Goal: Find specific page/section: Find specific page/section

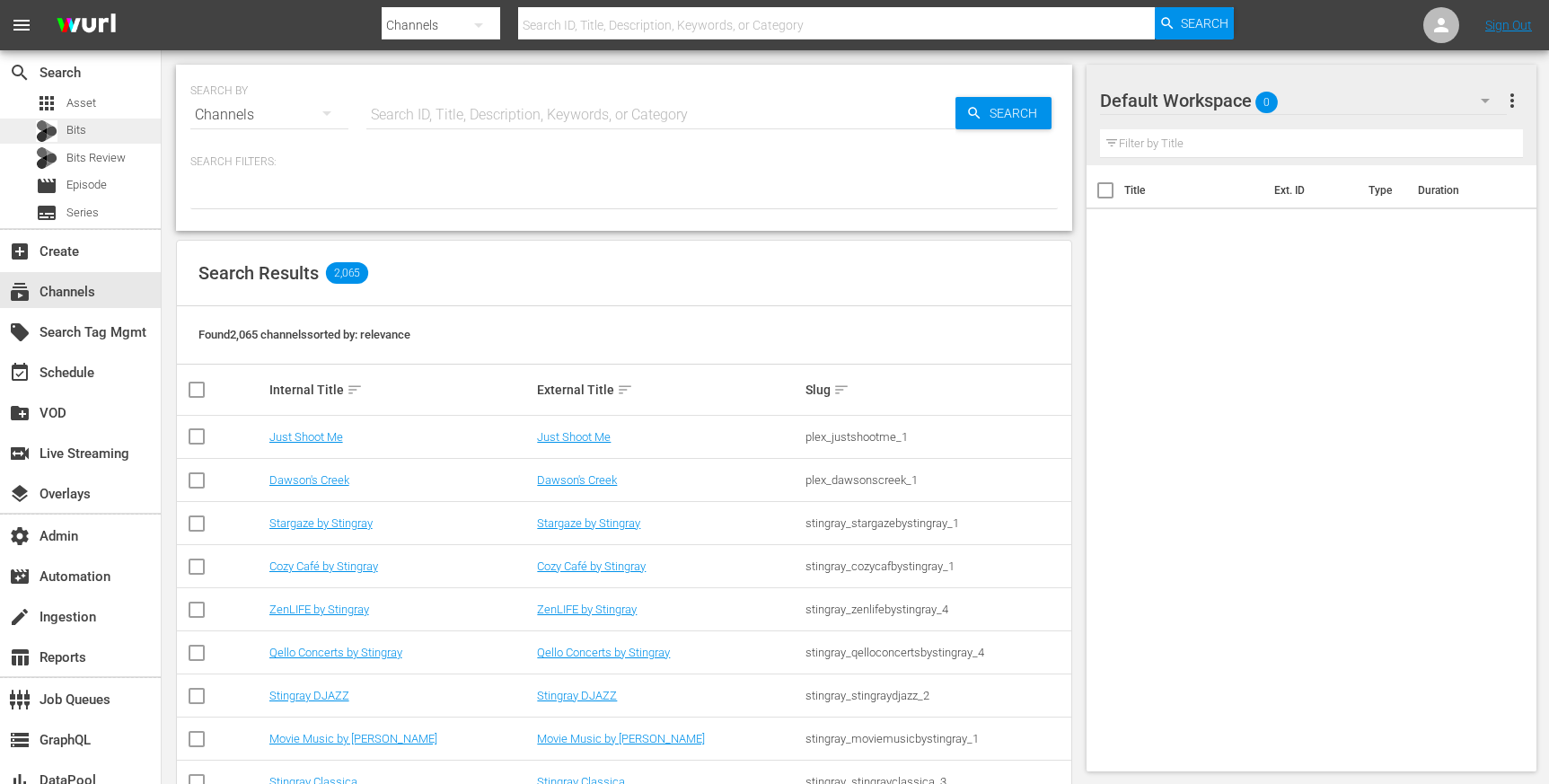
click at [108, 127] on div "Bits" at bounding box center [80, 131] width 161 height 25
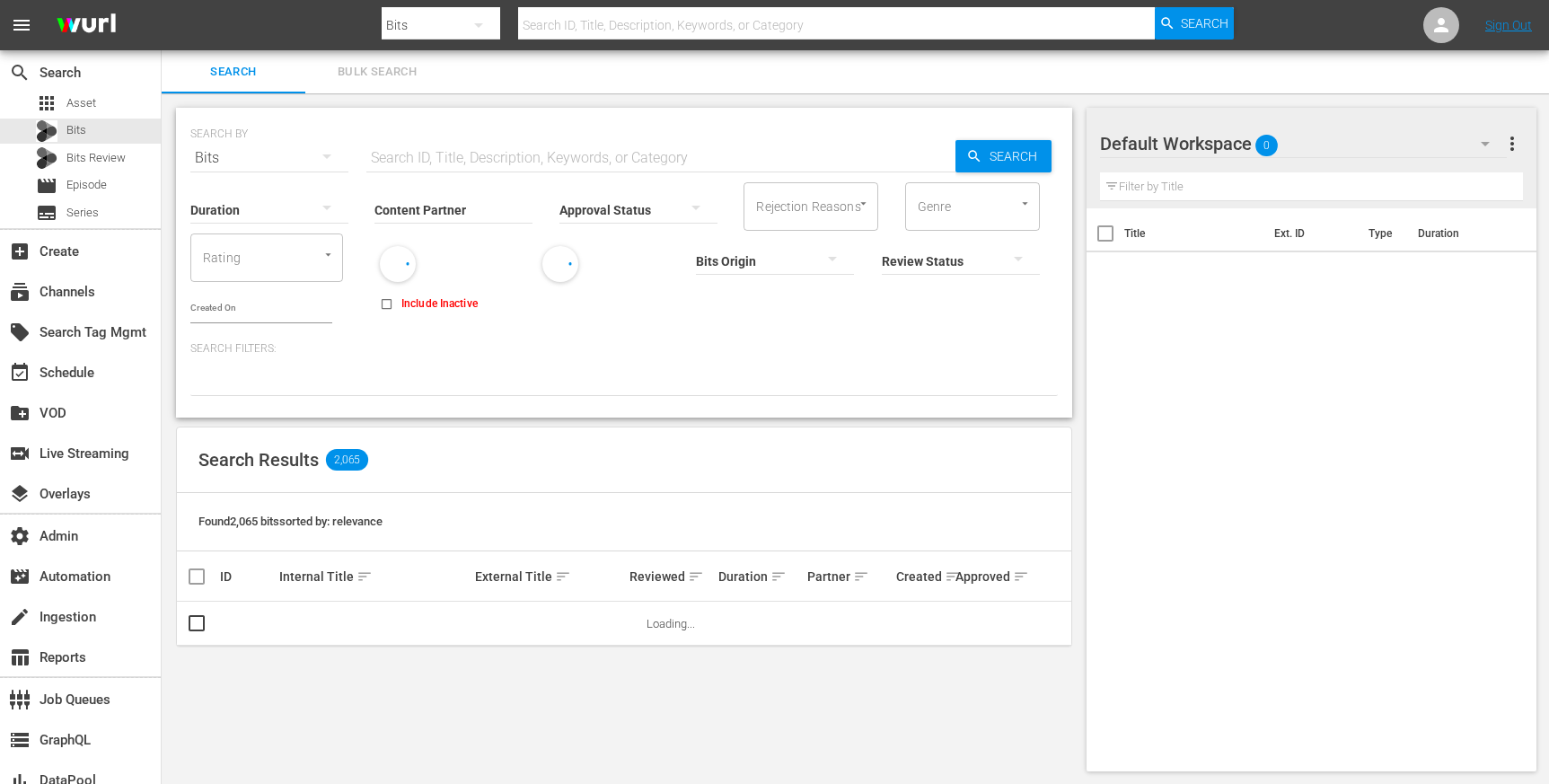
click at [479, 205] on input "Content Partner" at bounding box center [453, 211] width 158 height 65
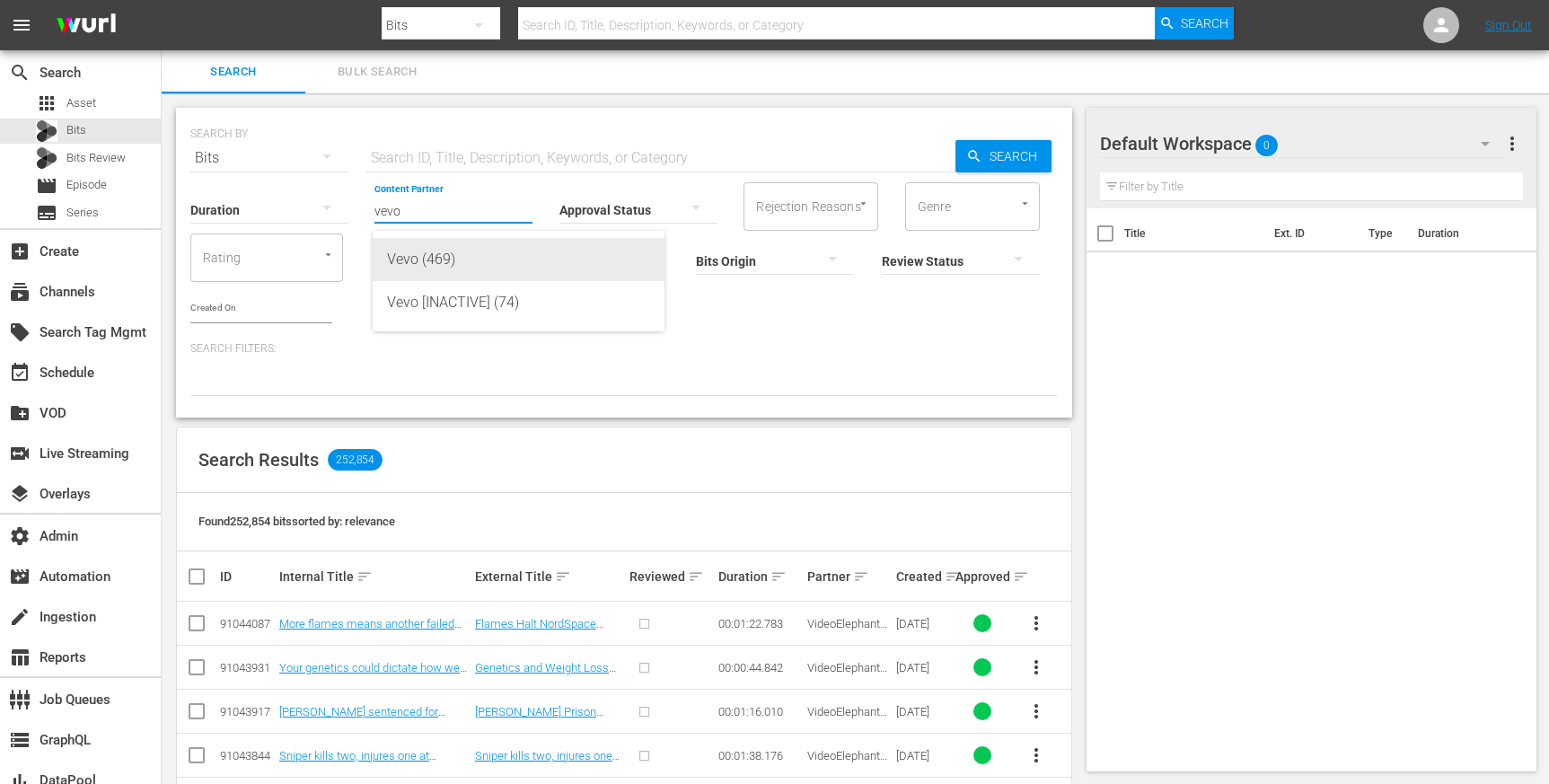
click at [482, 261] on div "Vevo (469)" at bounding box center [519, 259] width 263 height 44
type input "Vevo (469)"
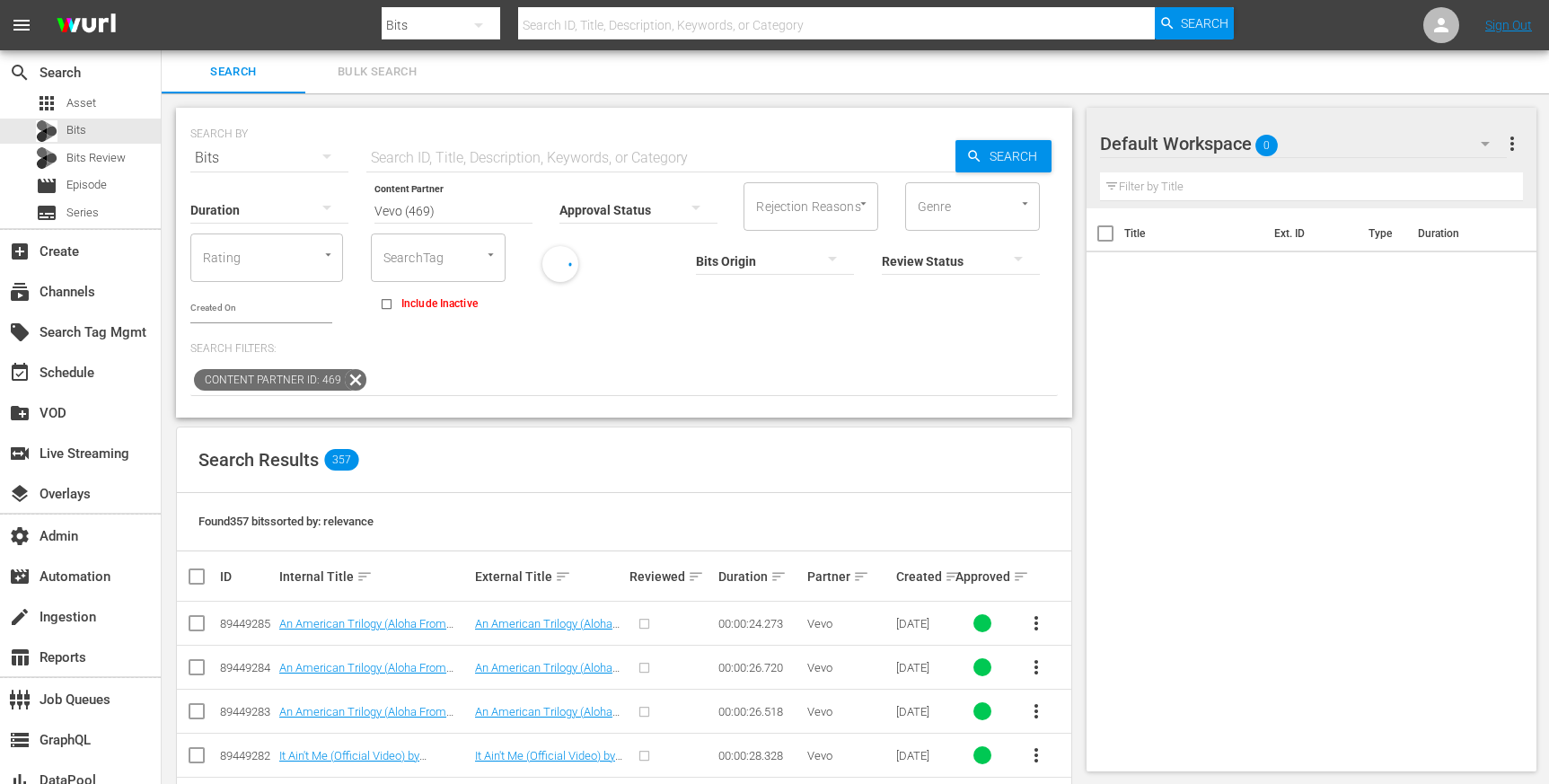
scroll to position [6915, 0]
click at [106, 125] on div "Bits" at bounding box center [80, 131] width 161 height 25
click at [112, 127] on div "Bits" at bounding box center [80, 131] width 161 height 25
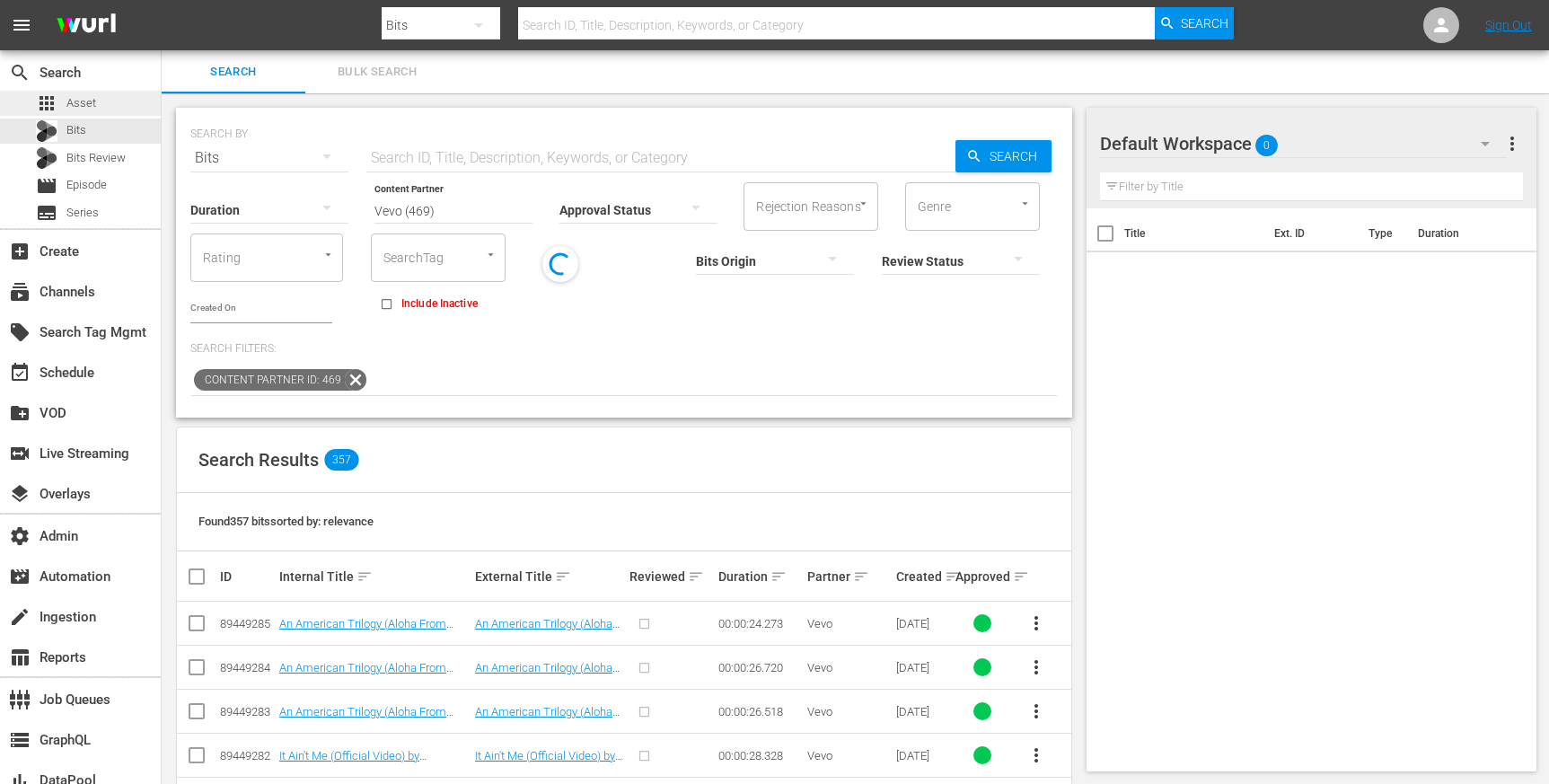
click at [99, 96] on div "apps Asset" at bounding box center [80, 104] width 161 height 25
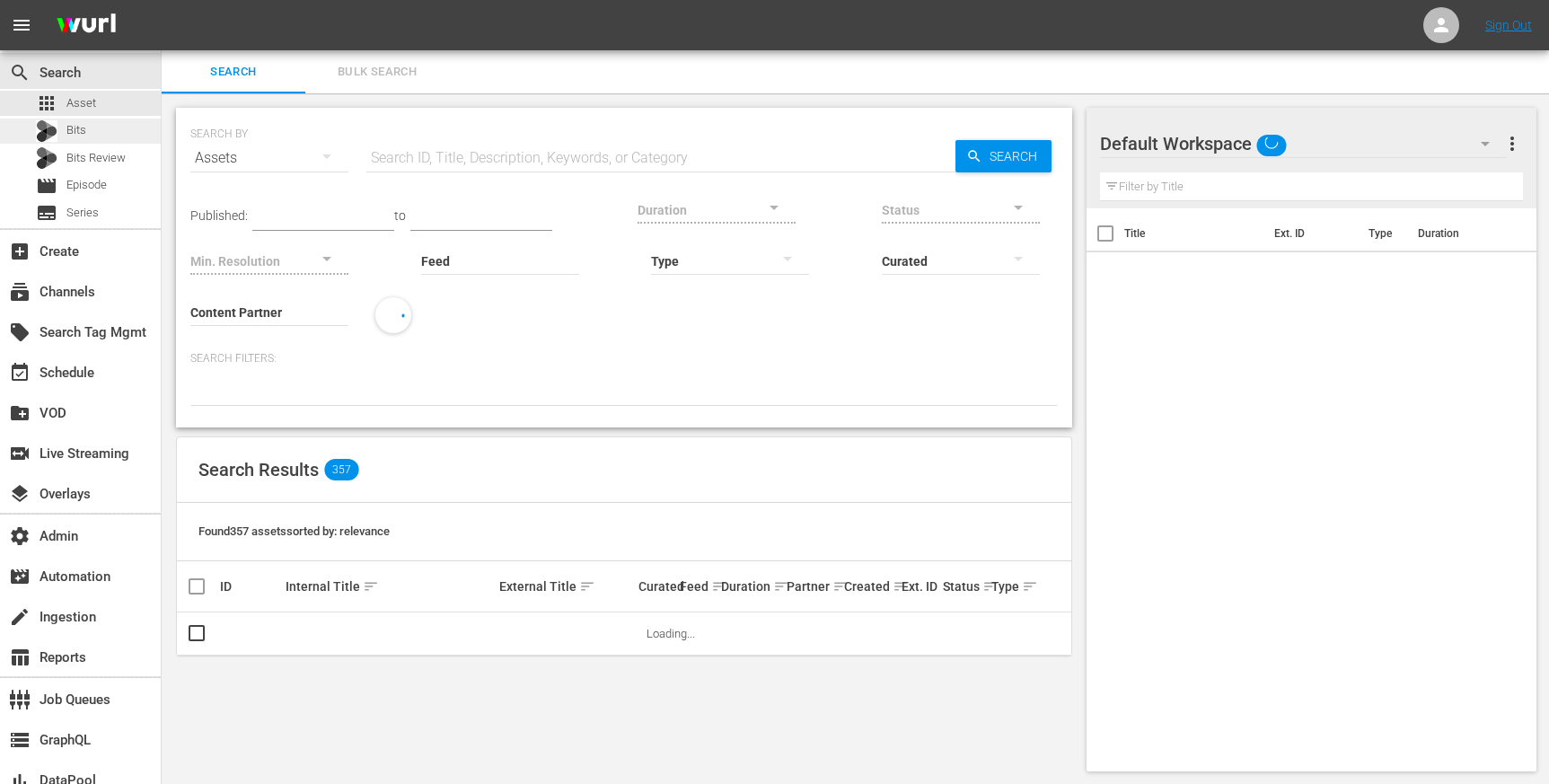
click at [80, 133] on span "Bits" at bounding box center [76, 130] width 19 height 18
